Goal: Transaction & Acquisition: Purchase product/service

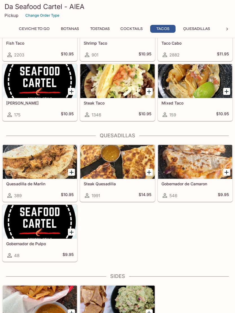
scroll to position [707, 0]
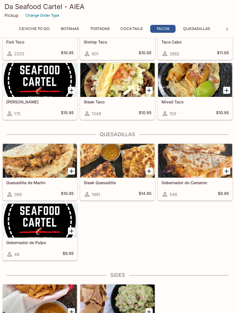
click at [149, 171] on icon "Add Steak Quesadilla" at bounding box center [149, 171] width 4 height 4
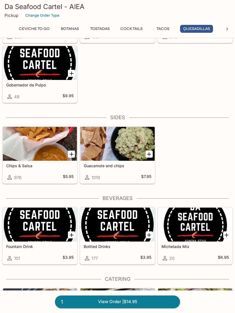
scroll to position [864, 0]
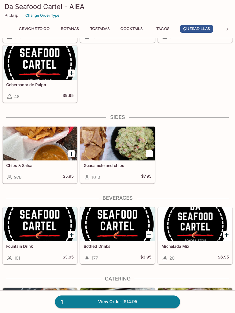
click at [73, 157] on icon "Add Chips & Salsa" at bounding box center [71, 153] width 7 height 7
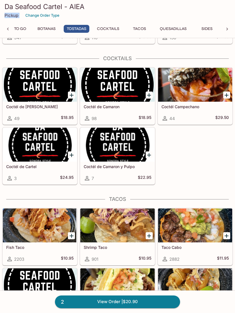
scroll to position [503, 0]
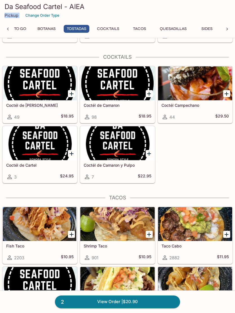
click at [132, 308] on link "2 View Order | $20.90" at bounding box center [117, 301] width 125 height 12
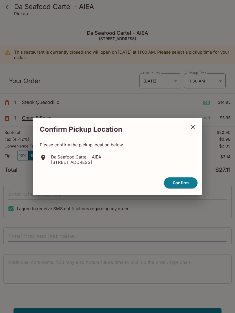
click at [191, 130] on icon "close" at bounding box center [193, 127] width 7 height 7
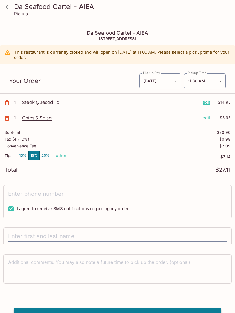
click at [9, 5] on icon at bounding box center [7, 7] width 10 height 10
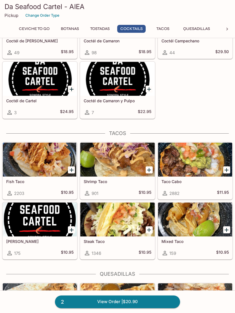
scroll to position [579, 0]
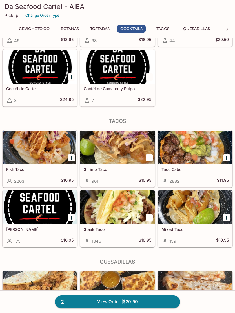
click at [48, 151] on div at bounding box center [40, 147] width 74 height 34
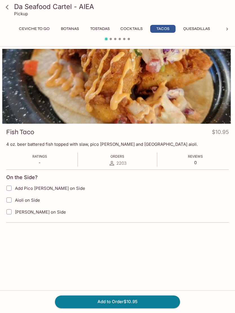
click at [137, 307] on button "Add to Order $10.95" at bounding box center [117, 301] width 125 height 12
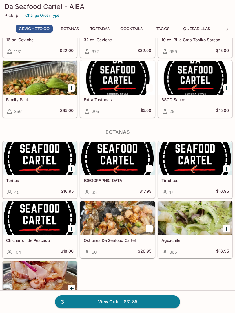
scroll to position [88, 0]
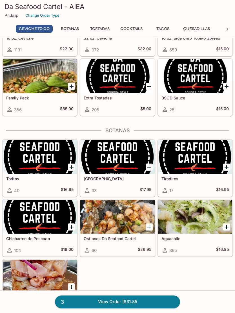
click at [130, 240] on h5 "Ostiones Da Seafood Cartel" at bounding box center [117, 238] width 67 height 5
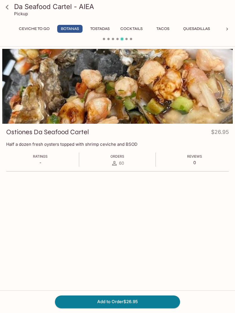
click at [38, 29] on button "Ceviche To Go" at bounding box center [34, 29] width 37 height 8
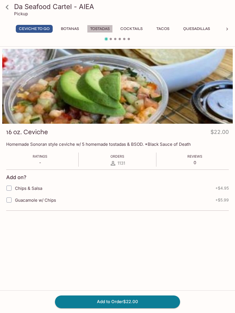
click at [104, 26] on button "Tostadas" at bounding box center [100, 29] width 26 height 8
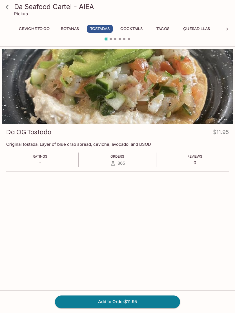
click at [157, 308] on button "Add to Order $11.95" at bounding box center [117, 301] width 125 height 12
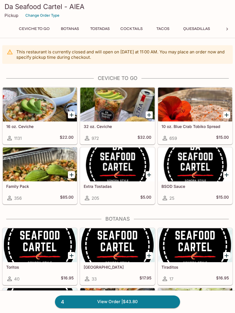
click at [42, 29] on button "Ceviche To Go" at bounding box center [34, 29] width 37 height 8
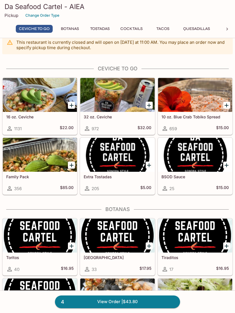
scroll to position [27, 0]
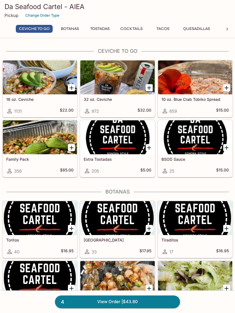
click at [72, 28] on button "Botanas" at bounding box center [69, 29] width 25 height 8
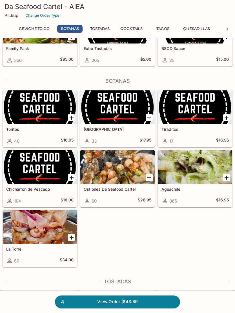
scroll to position [168, 0]
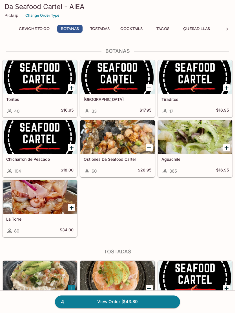
click at [134, 157] on h5 "Ostiones Da Seafood Cartel" at bounding box center [117, 159] width 67 height 5
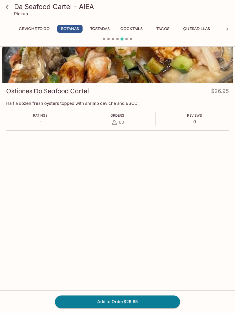
scroll to position [41, 0]
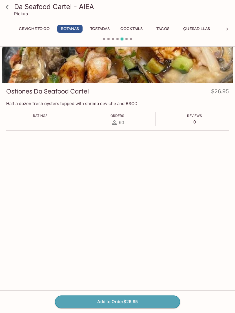
click at [158, 308] on button "Add to Order $26.95" at bounding box center [117, 301] width 125 height 12
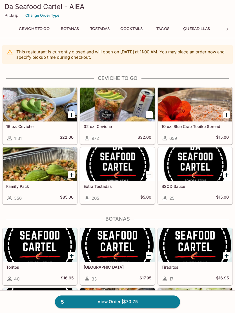
click at [137, 29] on button "Cocktails" at bounding box center [131, 29] width 29 height 8
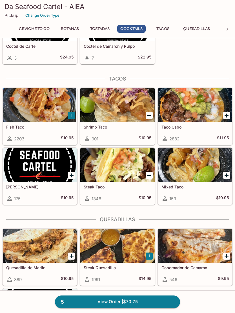
scroll to position [619, 0]
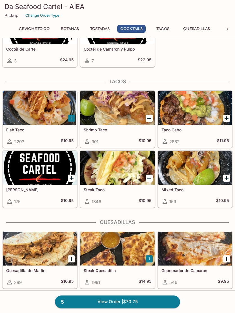
click at [227, 117] on icon "Add Taco Cabo" at bounding box center [227, 118] width 4 height 4
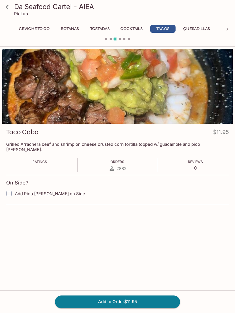
click at [144, 307] on button "Add to Order $11.95" at bounding box center [117, 301] width 125 height 12
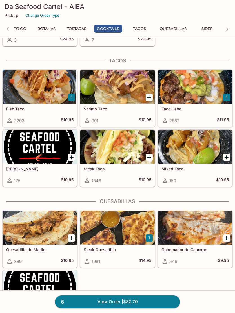
scroll to position [637, 0]
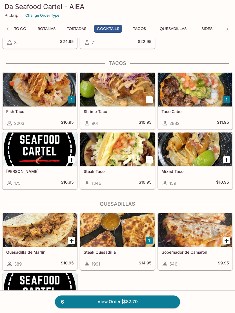
click at [120, 168] on div "Steak Taco 1346 $10.95" at bounding box center [117, 177] width 74 height 23
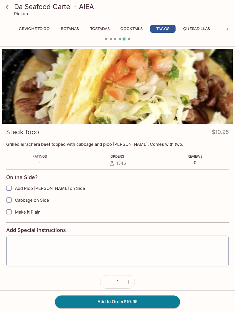
click at [23, 189] on span "Add Pico [PERSON_NAME] on Side" at bounding box center [50, 187] width 70 height 5
click at [15, 189] on input "Add Pico [PERSON_NAME] on Side" at bounding box center [8, 187] width 11 height 11
click at [36, 187] on span "Add Pico [PERSON_NAME] on Side" at bounding box center [50, 187] width 70 height 5
click at [15, 187] on input "Add Pico [PERSON_NAME] on Side" at bounding box center [8, 187] width 11 height 11
click at [23, 187] on span "Add Pico [PERSON_NAME] on Side" at bounding box center [50, 187] width 70 height 5
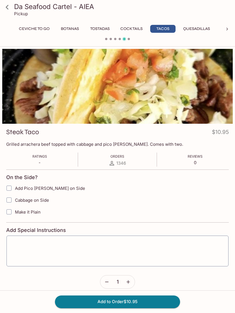
click at [15, 187] on input "Add Pico [PERSON_NAME] on Side" at bounding box center [8, 187] width 11 height 11
click at [24, 185] on label "Add Pico [PERSON_NAME] on Side" at bounding box center [89, 188] width 172 height 12
click at [15, 185] on input "Add Pico [PERSON_NAME] on Side" at bounding box center [8, 187] width 11 height 11
checkbox input "false"
click at [127, 281] on icon "button" at bounding box center [129, 282] width 6 height 6
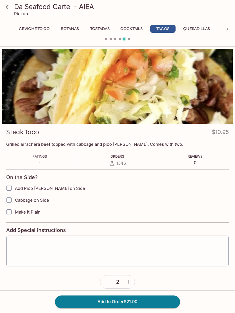
click at [112, 303] on button "Add to Order $21.90" at bounding box center [117, 301] width 125 height 12
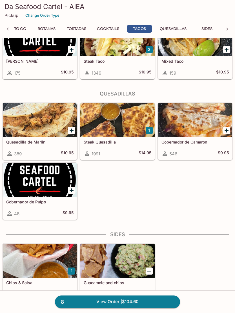
scroll to position [710, 0]
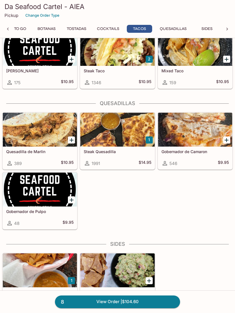
click at [141, 134] on div at bounding box center [117, 130] width 74 height 34
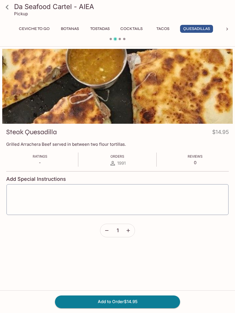
click at [131, 229] on icon "button" at bounding box center [129, 231] width 6 height 6
click at [141, 301] on button "Add to Order $29.90" at bounding box center [117, 301] width 125 height 12
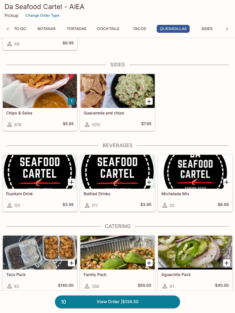
scroll to position [889, 0]
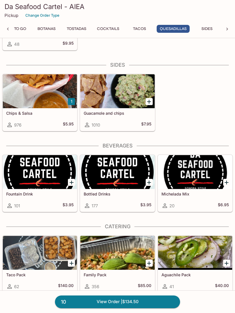
click at [45, 205] on div "101 $3.95" at bounding box center [39, 205] width 67 height 7
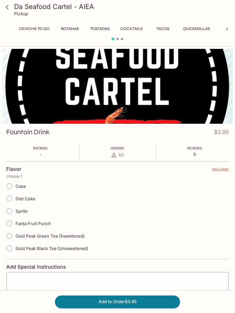
click at [132, 32] on button "Cocktails" at bounding box center [131, 29] width 29 height 8
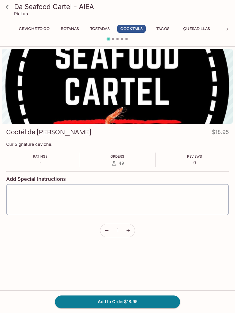
click at [101, 30] on button "Tostadas" at bounding box center [100, 29] width 26 height 8
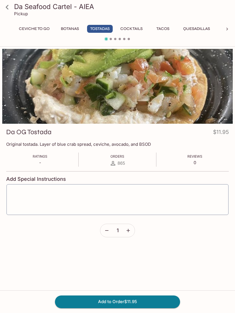
click at [163, 27] on button "Tacos" at bounding box center [162, 29] width 25 height 8
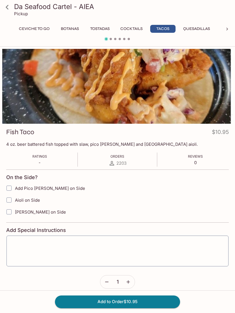
click at [8, 10] on icon at bounding box center [7, 7] width 10 height 10
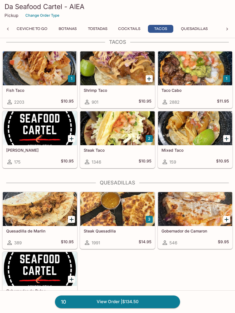
scroll to position [631, 0]
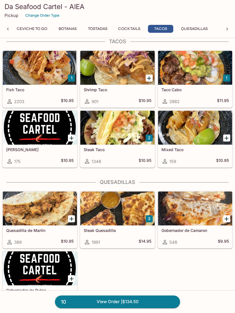
click at [185, 78] on div at bounding box center [195, 68] width 74 height 34
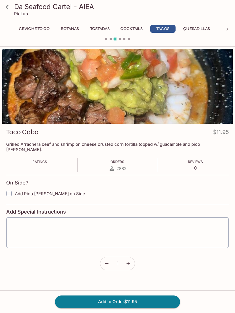
click at [3, 5] on icon at bounding box center [7, 7] width 10 height 10
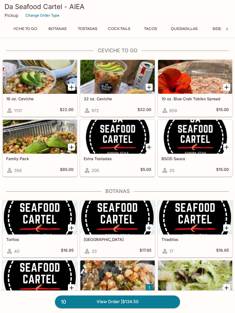
scroll to position [0, 16]
click at [144, 29] on button "Tacos" at bounding box center [147, 29] width 25 height 8
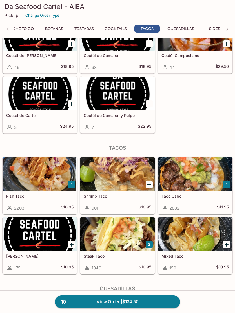
scroll to position [622, 0]
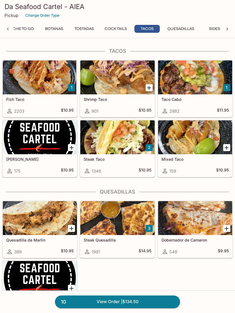
click at [121, 141] on div at bounding box center [117, 137] width 74 height 34
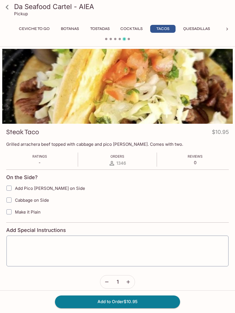
click at [63, 188] on span "Add Pico [PERSON_NAME] on Side" at bounding box center [50, 187] width 70 height 5
click at [15, 188] on input "Add Pico [PERSON_NAME] on Side" at bounding box center [8, 187] width 11 height 11
checkbox input "true"
click at [130, 276] on button "button" at bounding box center [128, 281] width 13 height 13
click at [103, 282] on button "button" at bounding box center [106, 281] width 13 height 13
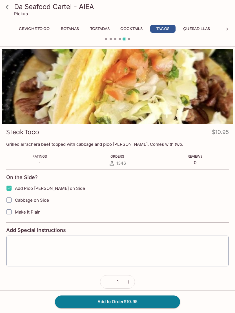
click at [163, 301] on button "Add to Order $10.95" at bounding box center [117, 301] width 125 height 12
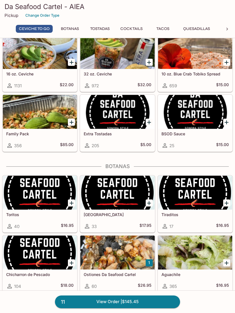
click at [156, 308] on link "11 View Order | $145.45" at bounding box center [117, 301] width 125 height 12
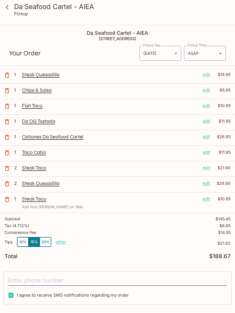
click at [77, 279] on input "tel" at bounding box center [117, 280] width 219 height 11
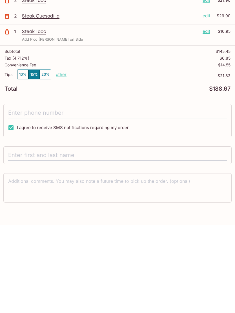
scroll to position [87, 0]
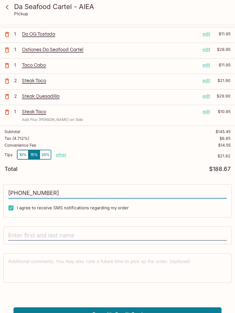
type input "[PHONE_NUMBER]"
click at [122, 236] on input "text" at bounding box center [117, 235] width 219 height 11
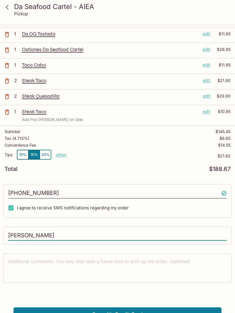
type input "[PERSON_NAME]"
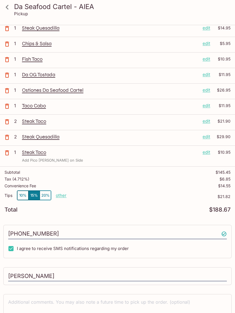
scroll to position [0, 0]
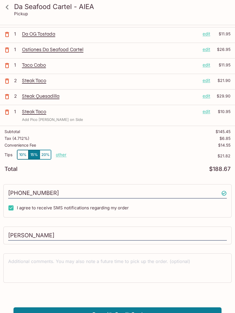
click at [161, 312] on button "Pay with Credit Card" at bounding box center [118, 314] width 208 height 14
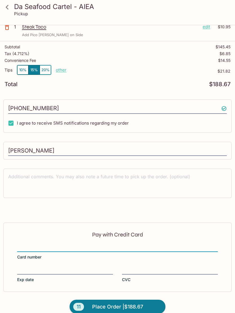
scroll to position [180, 0]
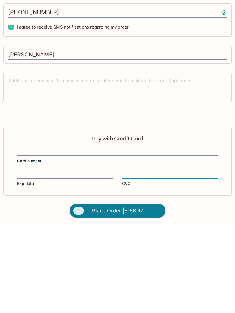
click at [140, 294] on span "Place Order | $188.67" at bounding box center [117, 298] width 51 height 9
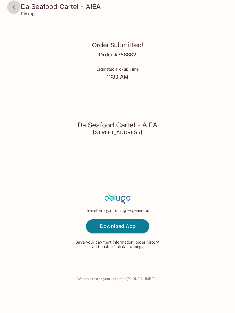
click at [17, 7] on icon at bounding box center [14, 7] width 10 height 10
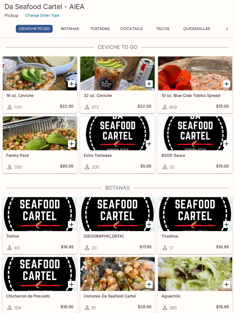
scroll to position [3, 0]
